Goal: Task Accomplishment & Management: Use online tool/utility

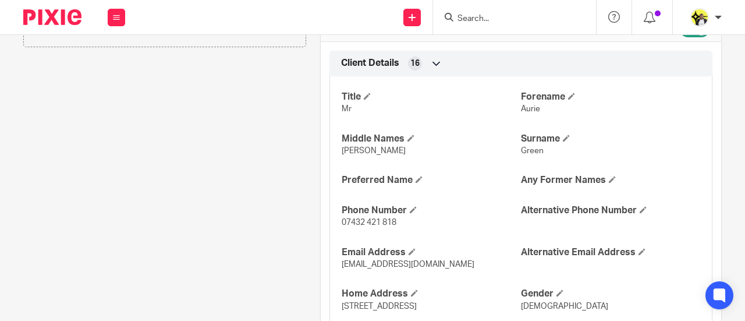
scroll to position [349, 0]
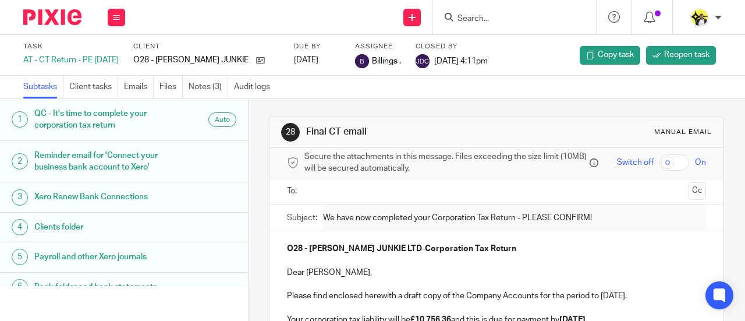
scroll to position [291, 0]
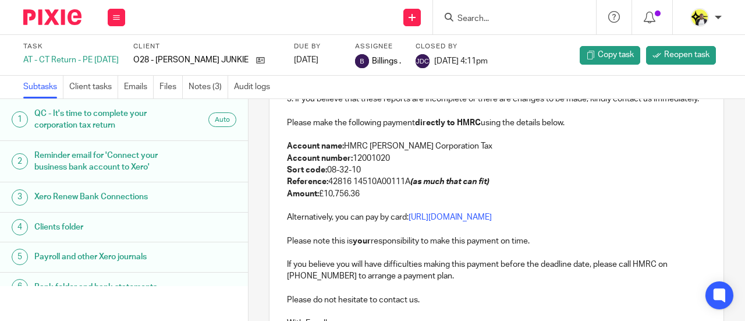
click at [377, 200] on p "Amount: £10,756.36" at bounding box center [496, 194] width 419 height 12
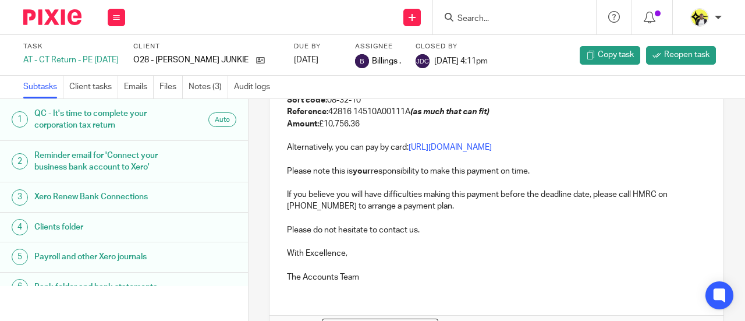
scroll to position [333, 0]
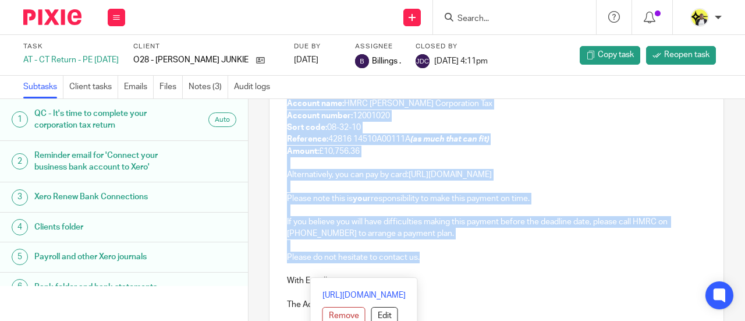
drag, startPoint x: 423, startPoint y: 273, endPoint x: 285, endPoint y: 119, distance: 206.1
click at [285, 119] on div "O28 - JESUS JUNKIE LTD - Corporation Tax Return Dear Weruche, Please find enclo…" at bounding box center [496, 108] width 454 height 421
copy div "Account name: HMRC Shipley Corporation Tax Account number: 12001020 Sort code: …"
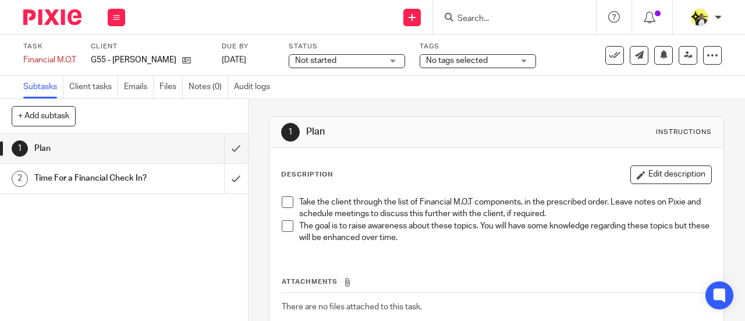
scroll to position [72, 0]
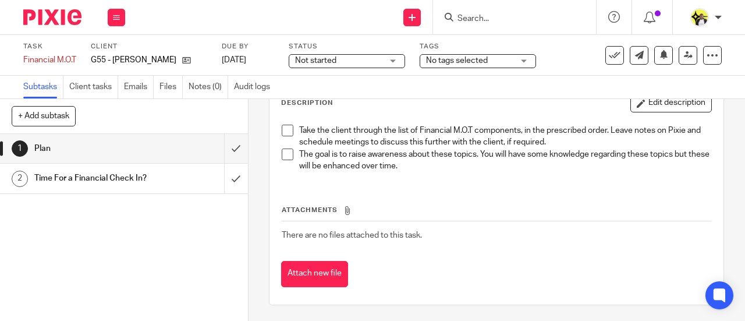
click at [491, 20] on input "Search" at bounding box center [508, 19] width 105 height 10
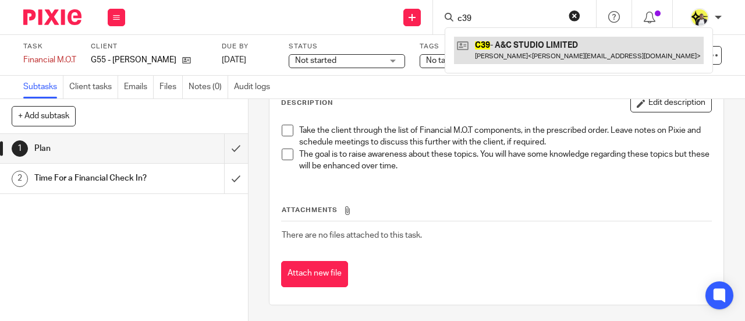
type input "c39"
